Goal: Transaction & Acquisition: Purchase product/service

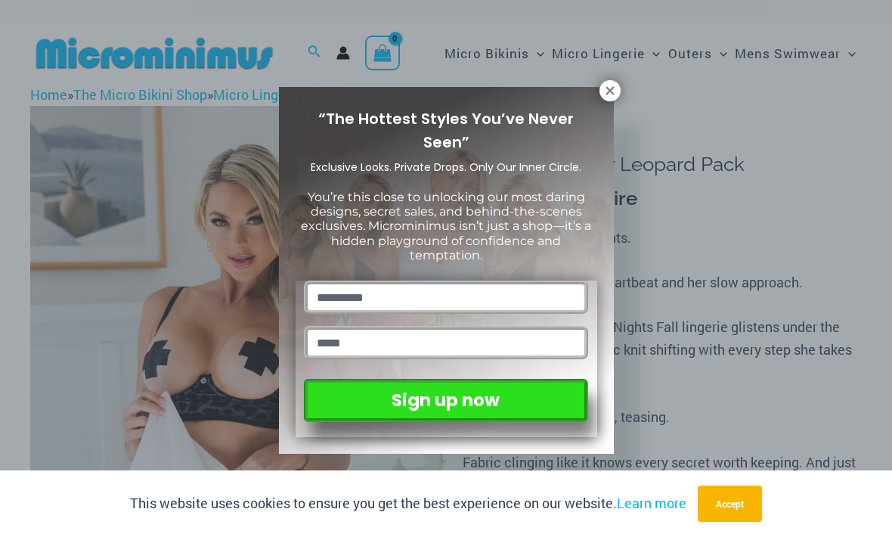
click at [612, 94] on icon at bounding box center [609, 90] width 8 height 8
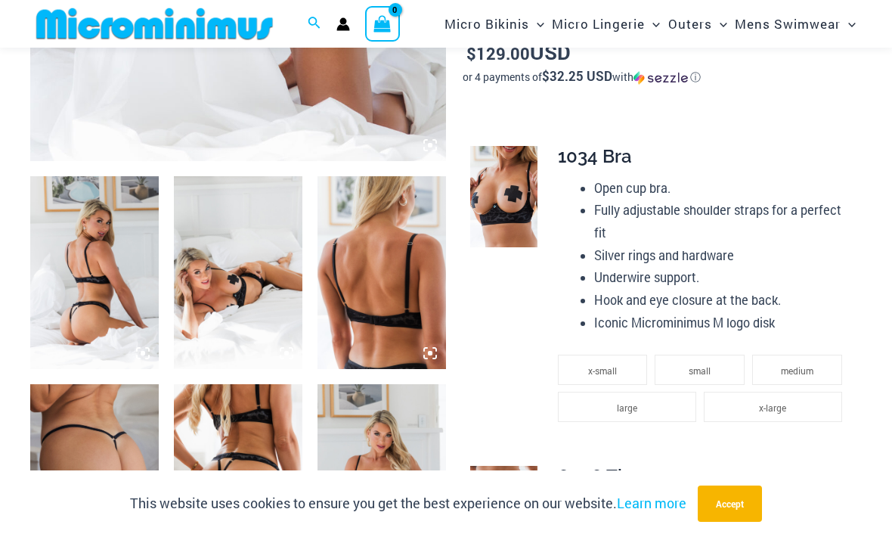
scroll to position [509, 0]
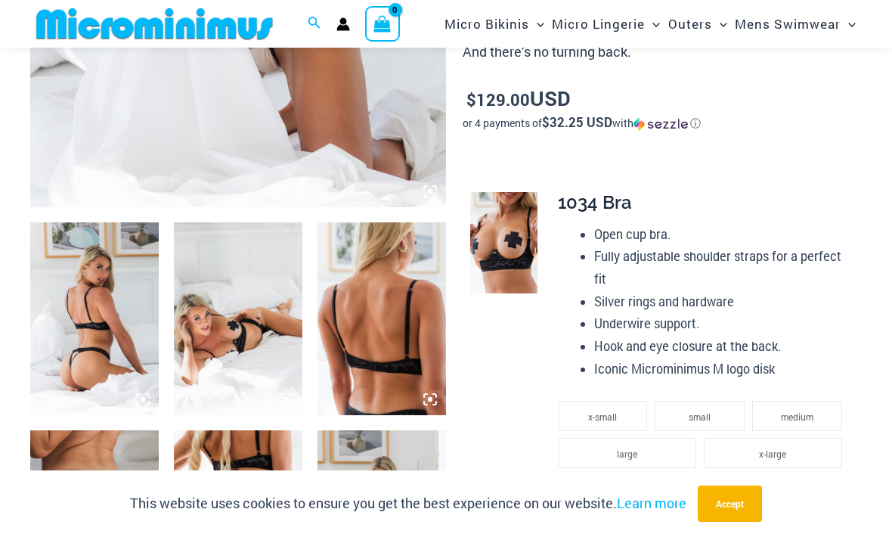
click at [348, 23] on icon "Account icon link" at bounding box center [343, 24] width 14 height 14
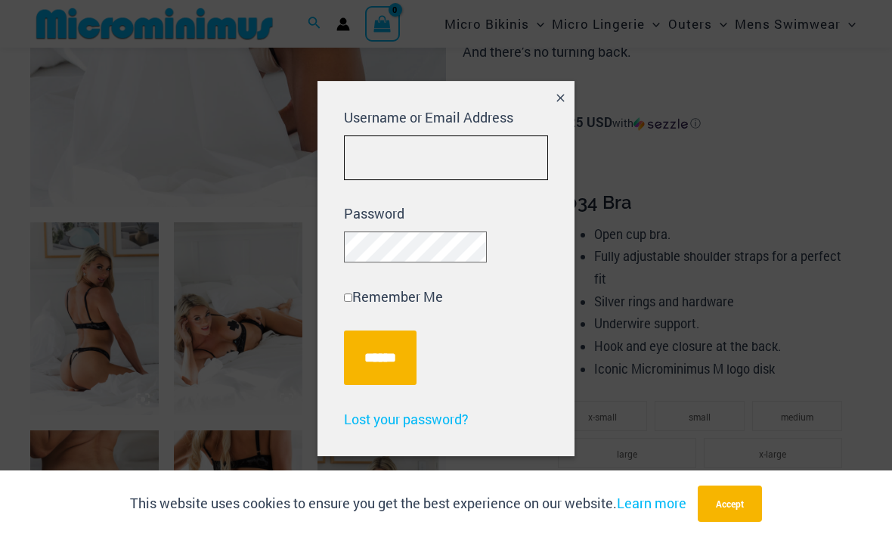
click at [488, 161] on input "Username or Email Address" at bounding box center [446, 157] width 204 height 45
click at [574, 94] on button "Close popup" at bounding box center [560, 98] width 27 height 35
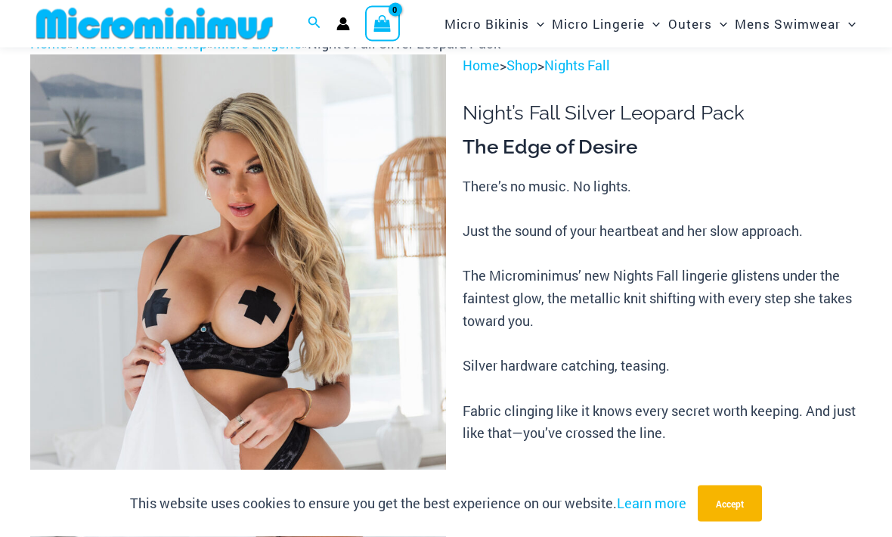
scroll to position [0, 0]
